Goal: Information Seeking & Learning: Check status

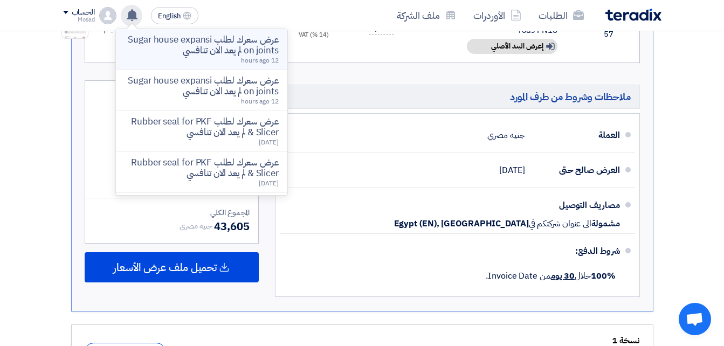
click at [252, 42] on p "عرض سعرك لطلب Sugar house expansion joints لم يعد الان تنافسي" at bounding box center [202, 46] width 154 height 22
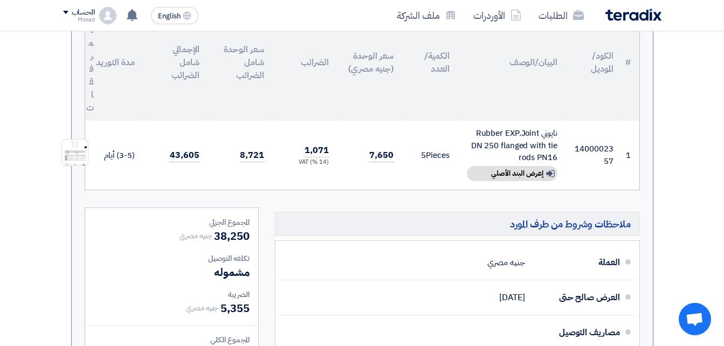
scroll to position [322, 0]
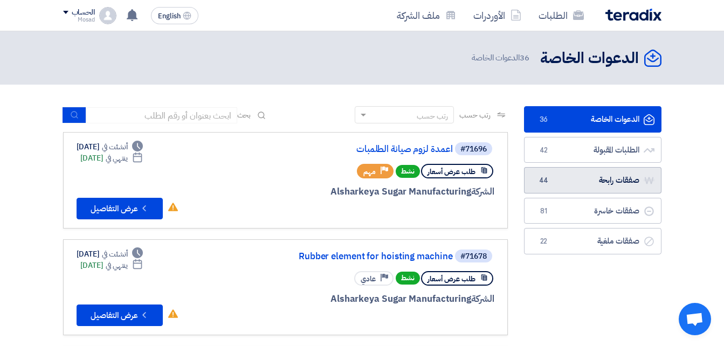
click at [598, 179] on link "صفقات رابحة صفقات رابحة 44" at bounding box center [592, 180] width 137 height 26
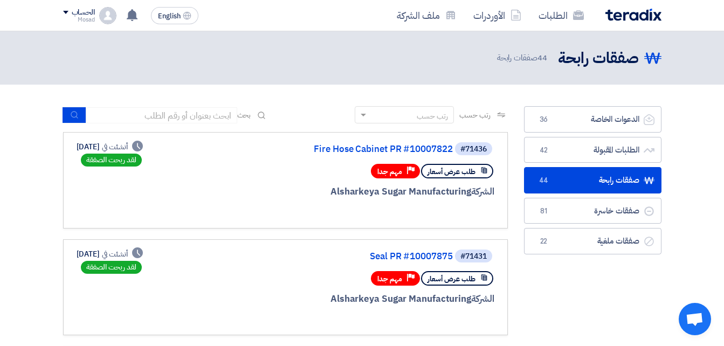
scroll to position [54, 0]
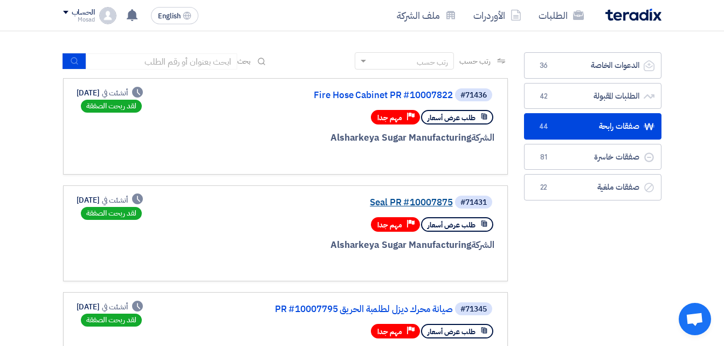
click at [443, 201] on link "Seal PR #10007875" at bounding box center [345, 203] width 216 height 10
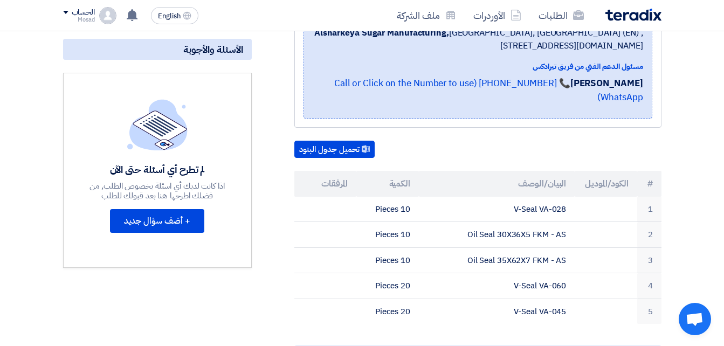
scroll to position [216, 0]
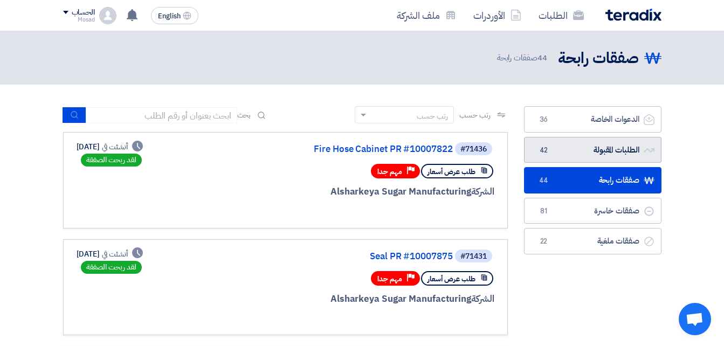
click at [573, 151] on link "الطلبات المقبولة الطلبات المقبولة 42" at bounding box center [592, 150] width 137 height 26
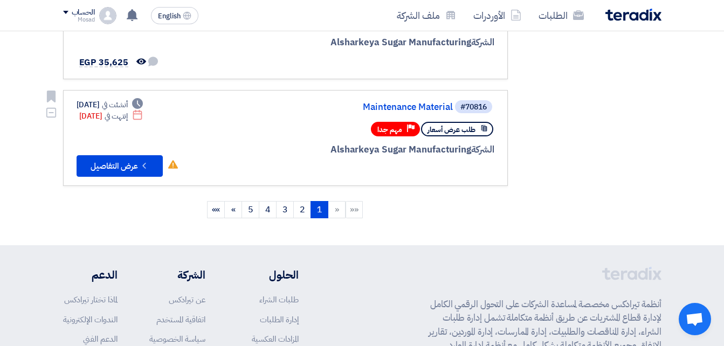
scroll to position [1024, 0]
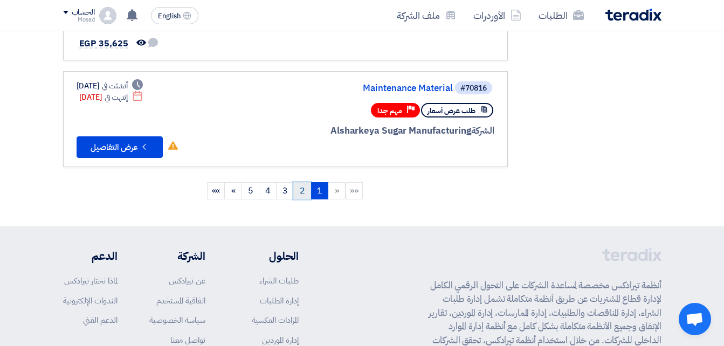
click at [301, 192] on link "2" at bounding box center [302, 190] width 18 height 17
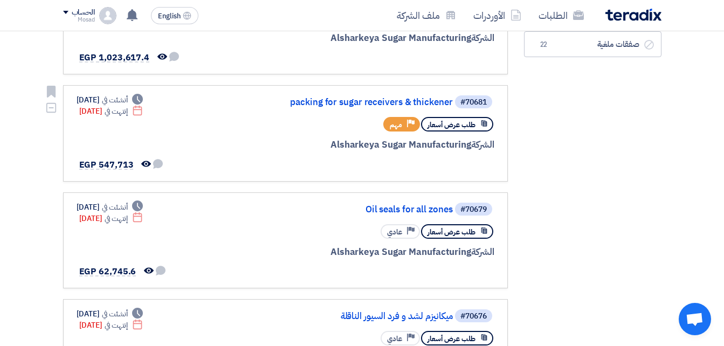
scroll to position [270, 0]
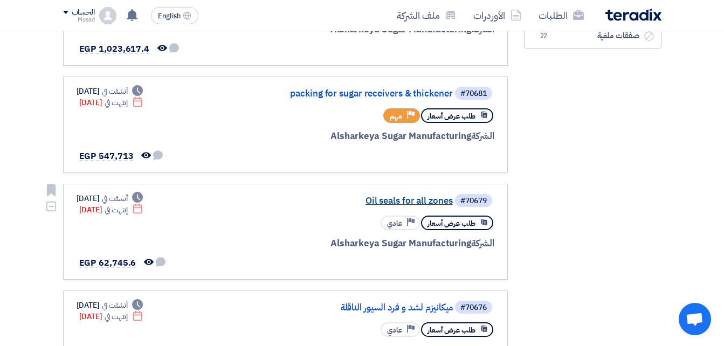
click at [391, 197] on link "Oil seals for all zones" at bounding box center [345, 201] width 216 height 10
